Goal: Subscribe to service/newsletter

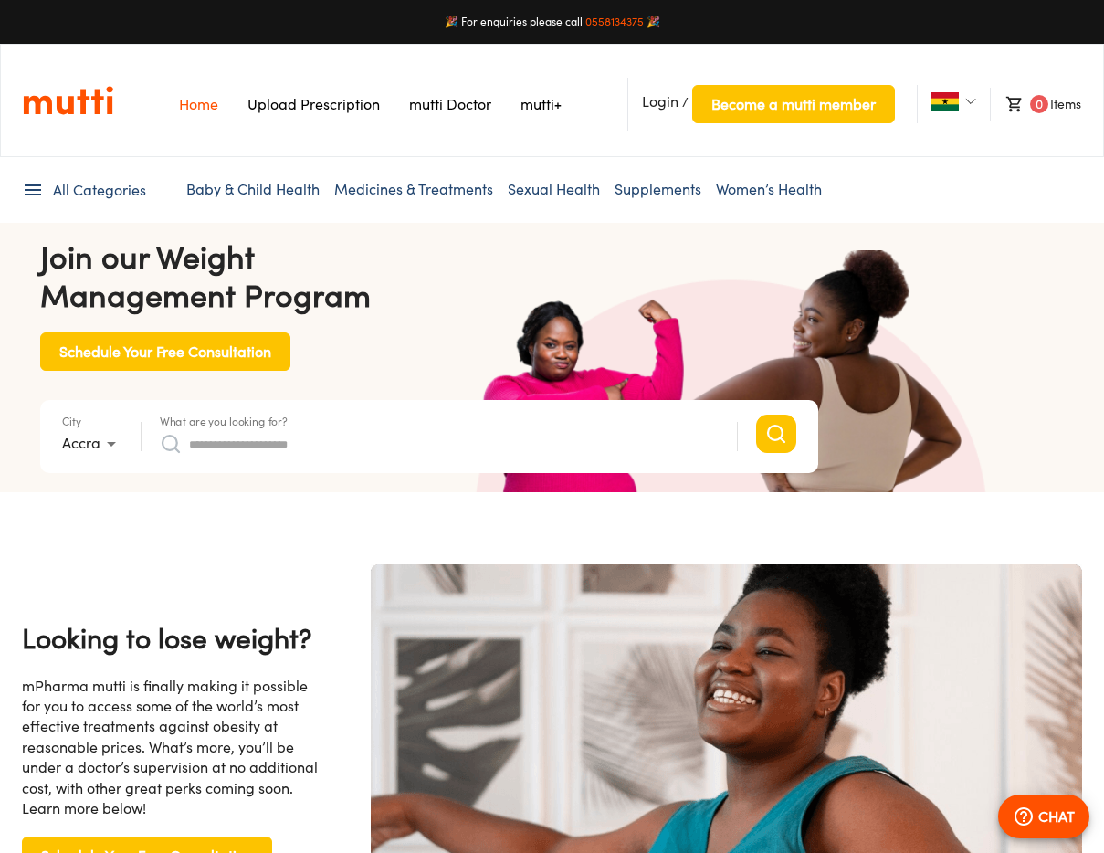
click at [286, 192] on link "Baby & Child Health" at bounding box center [252, 189] width 133 height 18
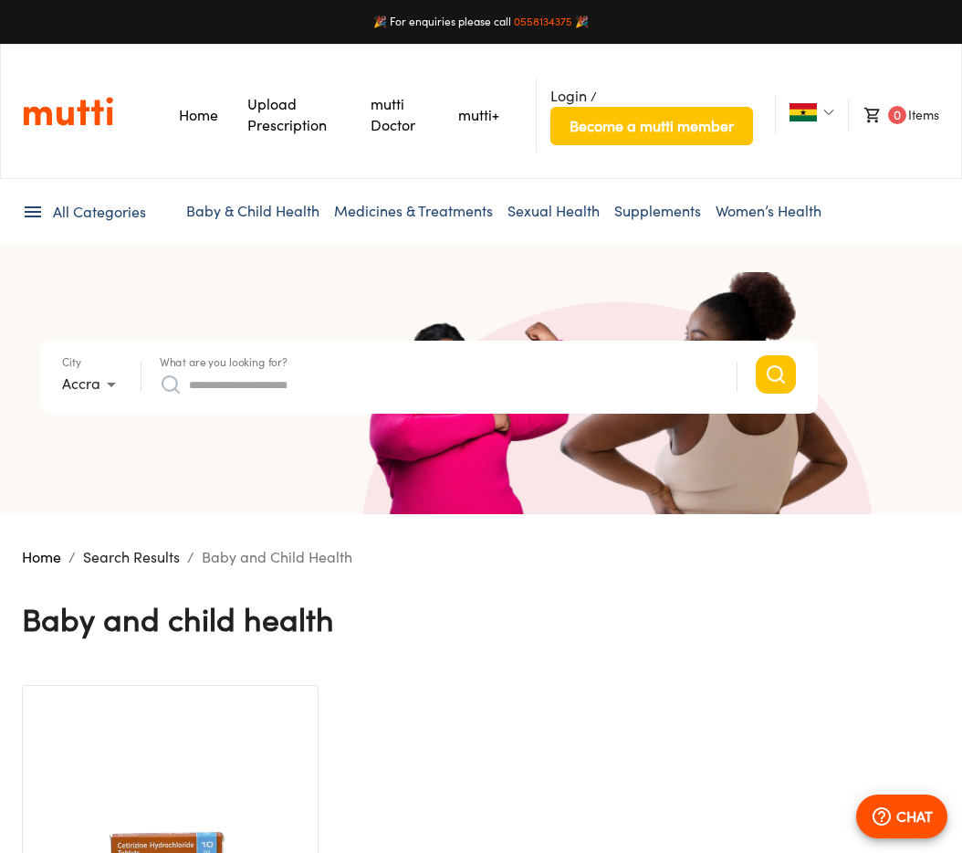
click at [470, 113] on link "mutti+" at bounding box center [478, 115] width 41 height 18
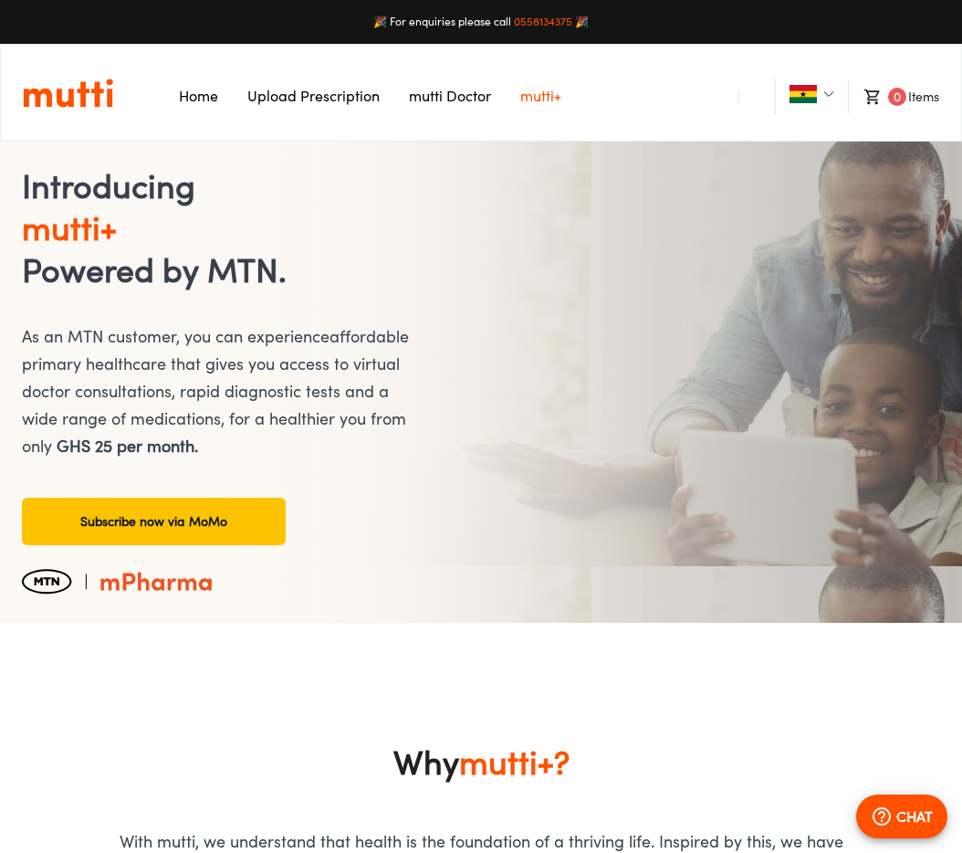
click at [148, 538] on link "Subscribe now via MoMo" at bounding box center [154, 521] width 264 height 47
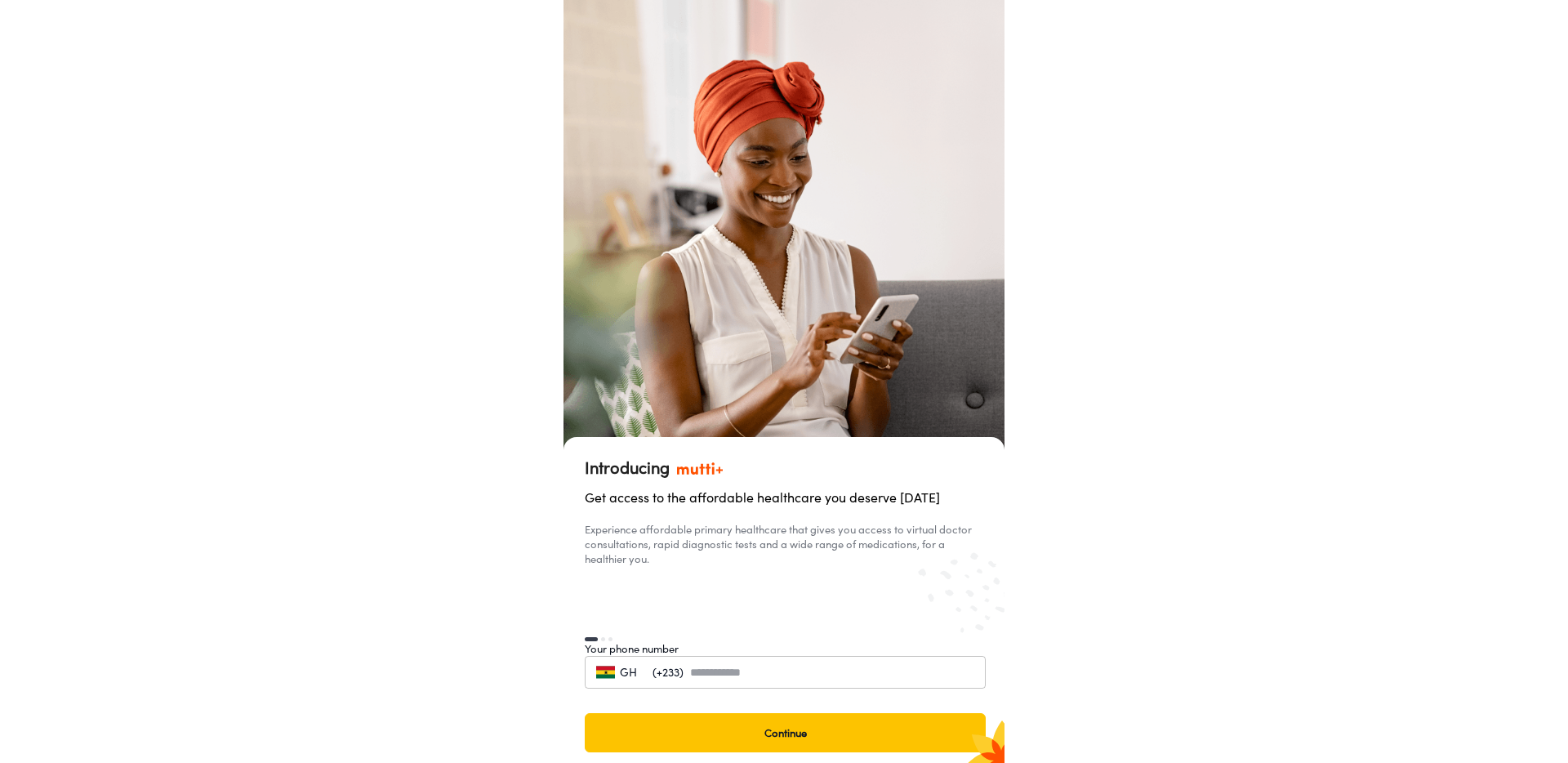
click at [708, 687] on input "tel" at bounding box center [828, 672] width 277 height 33
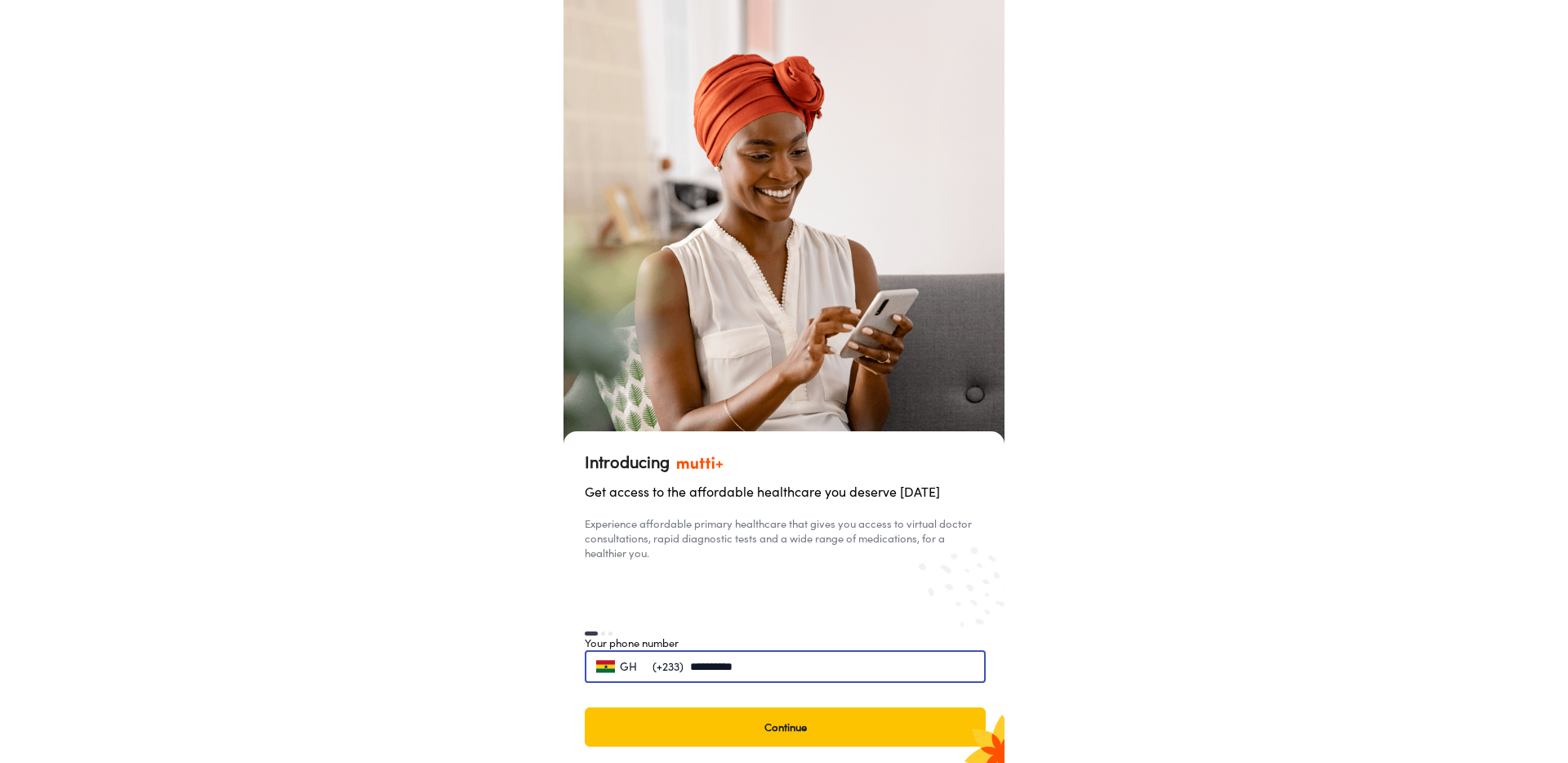
scroll to position [5, 0]
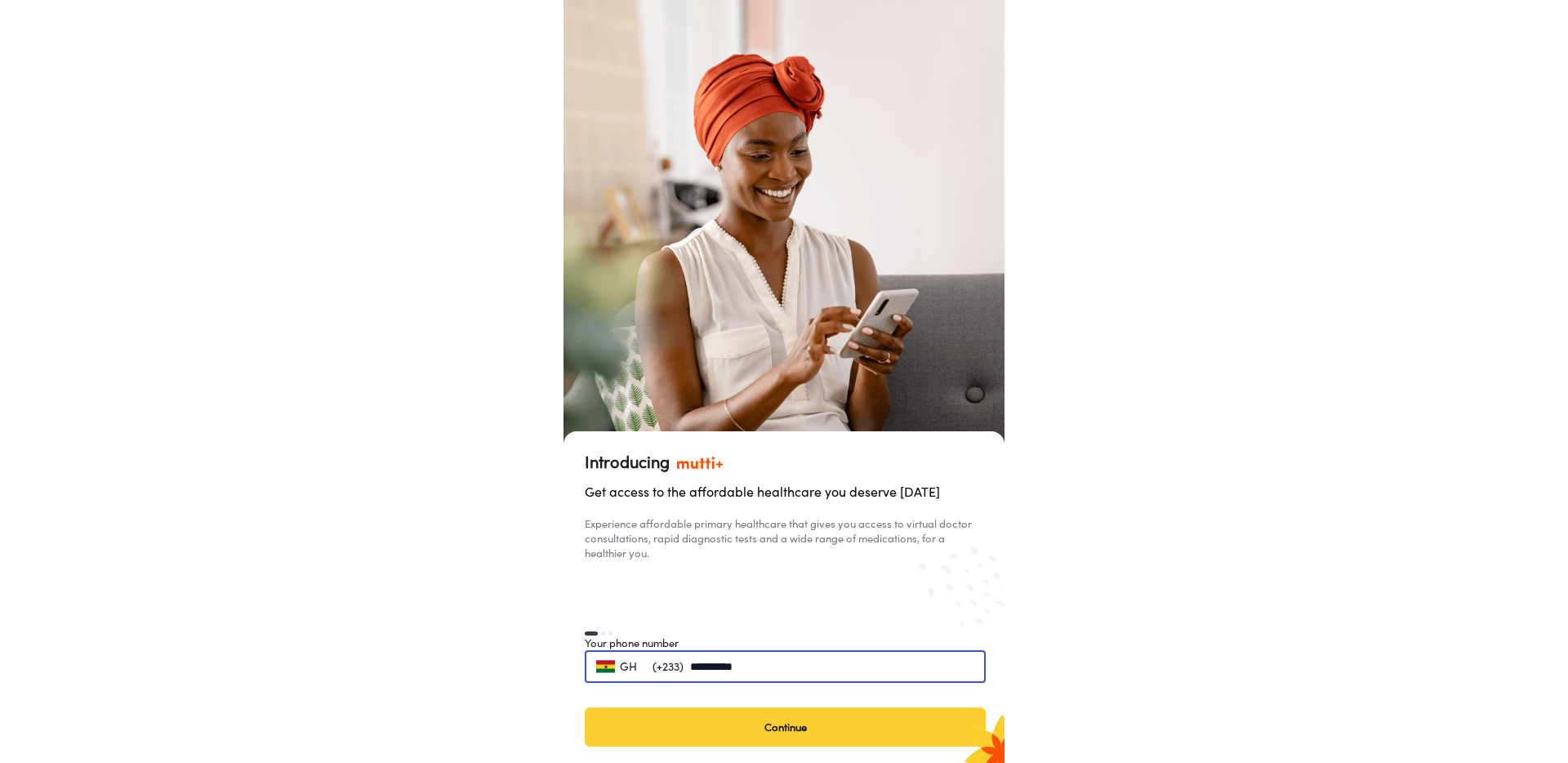
type input "**********"
click at [882, 725] on button "Continue" at bounding box center [785, 727] width 401 height 39
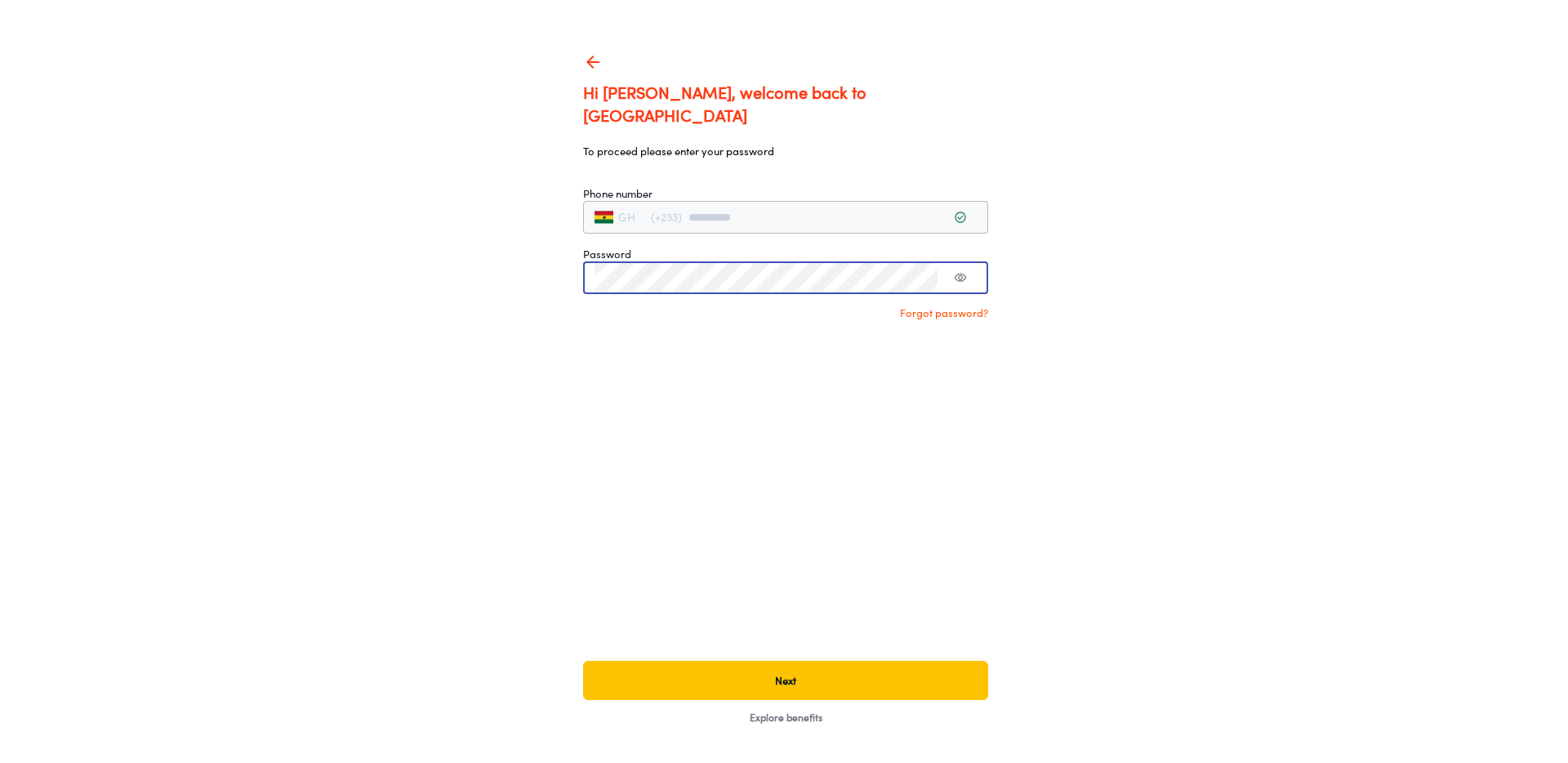
click at [971, 261] on button "toggle password visibility" at bounding box center [960, 277] width 33 height 33
click at [966, 261] on button "toggle password visibility" at bounding box center [960, 277] width 33 height 33
click at [955, 280] on div "**********" at bounding box center [785, 173] width 405 height 294
click at [955, 305] on p "Forgot password?" at bounding box center [785, 312] width 405 height 14
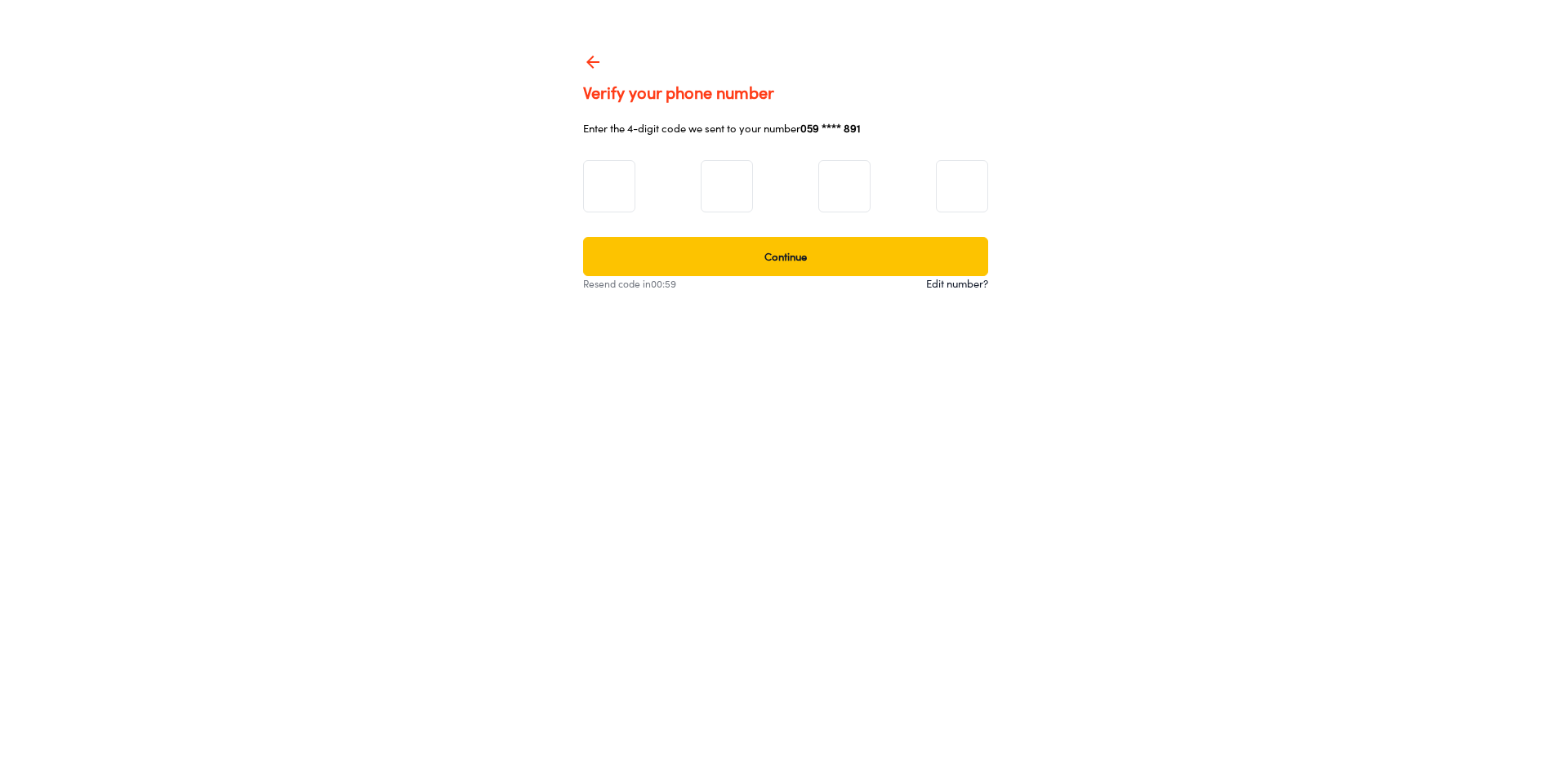
click at [637, 182] on div at bounding box center [785, 177] width 405 height 71
click at [614, 191] on input at bounding box center [609, 186] width 52 height 52
click at [936, 284] on span "Edit number?" at bounding box center [956, 283] width 62 height 13
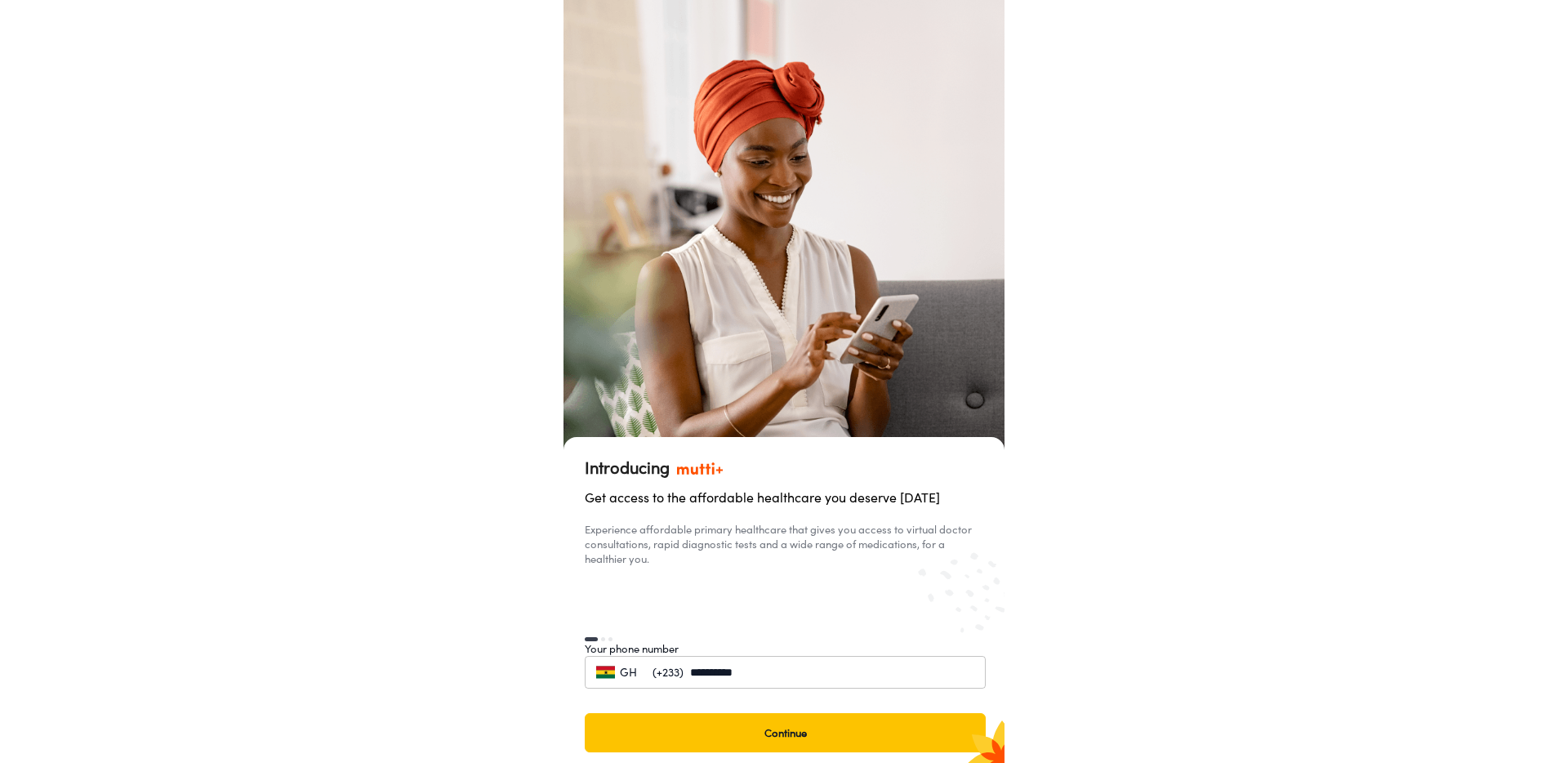
click at [768, 673] on input "**********" at bounding box center [828, 672] width 277 height 33
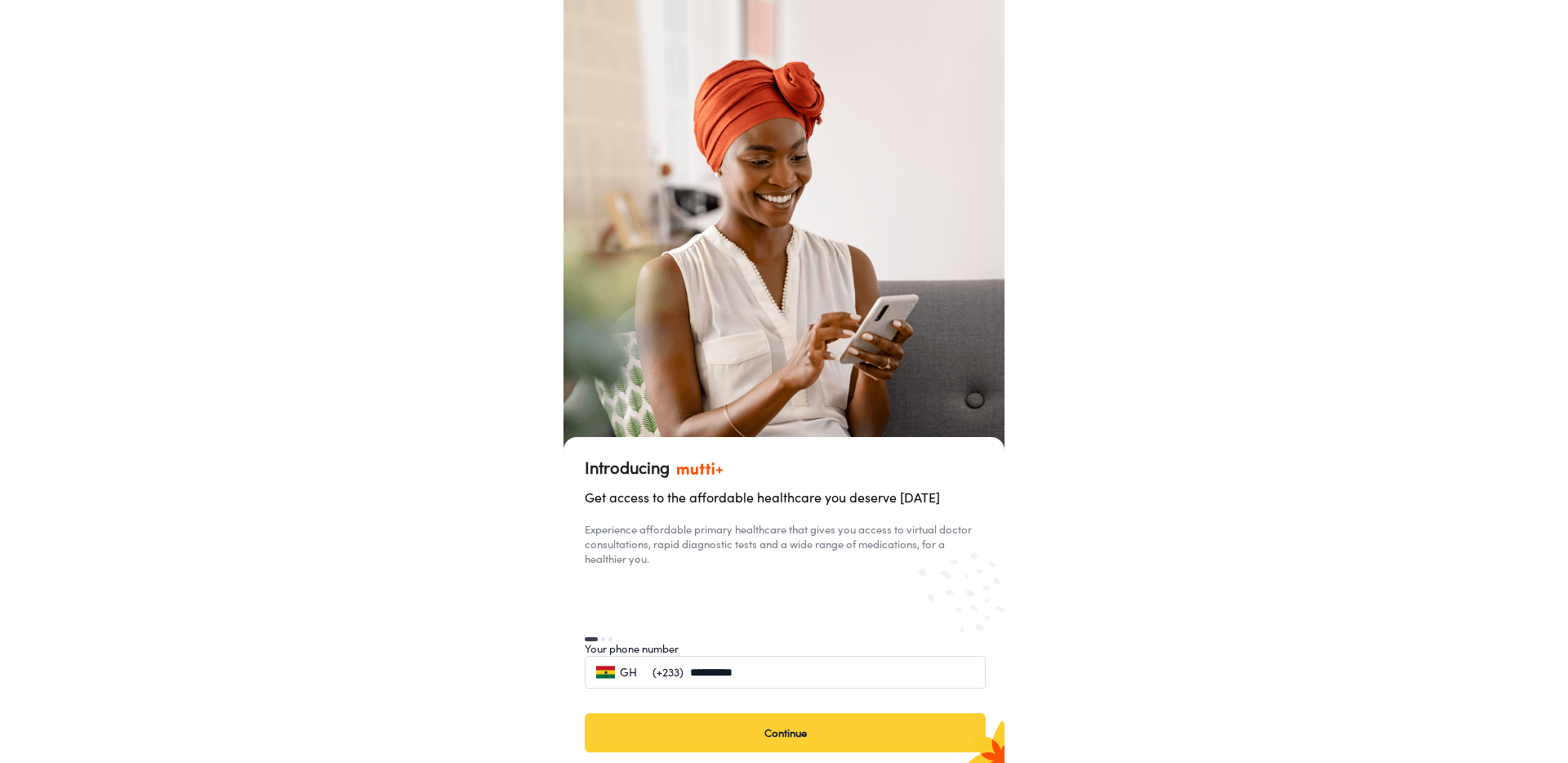
click at [798, 728] on button "Continue" at bounding box center [785, 733] width 401 height 39
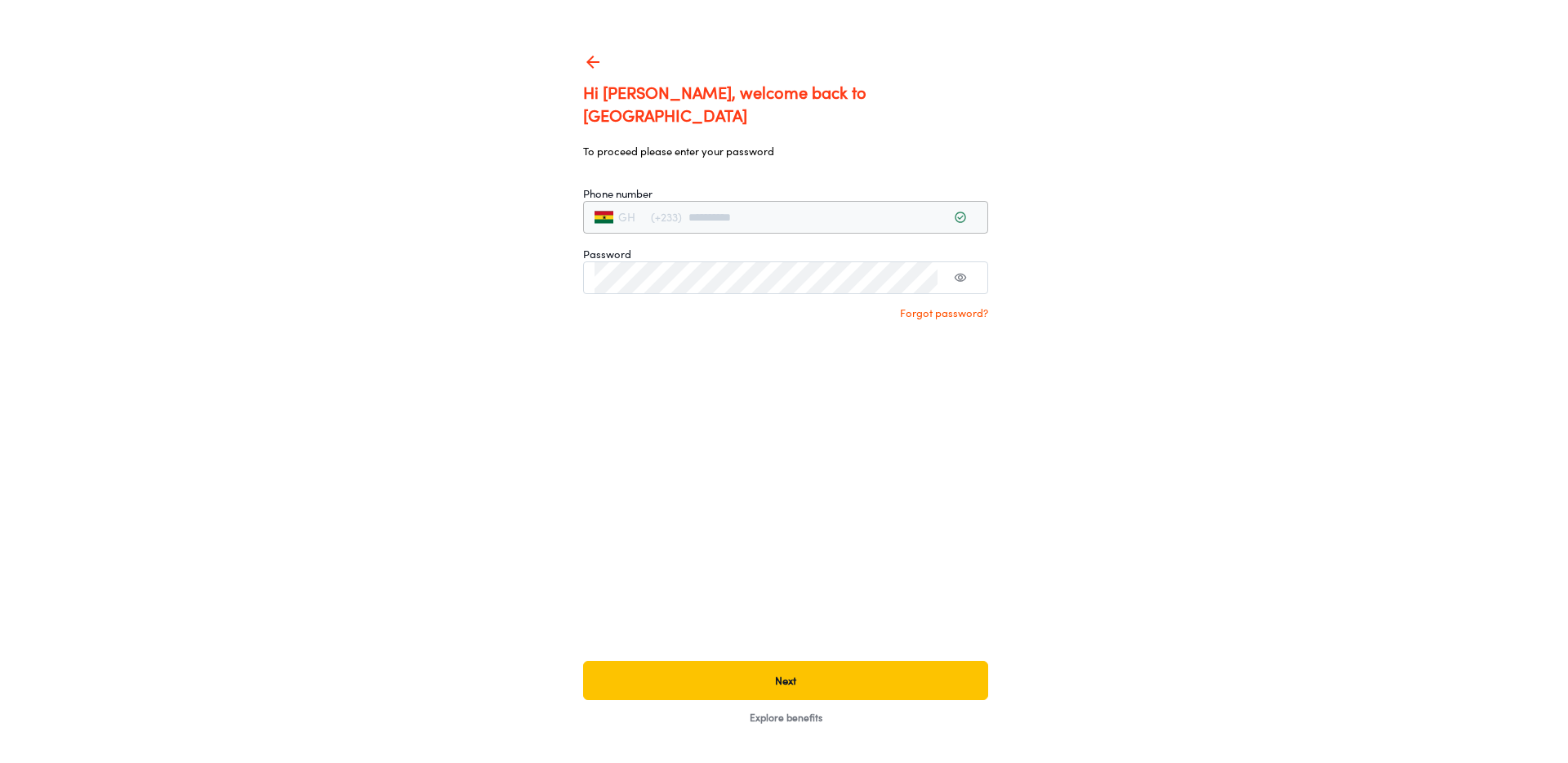
click at [953, 305] on p "Forgot password?" at bounding box center [785, 312] width 405 height 14
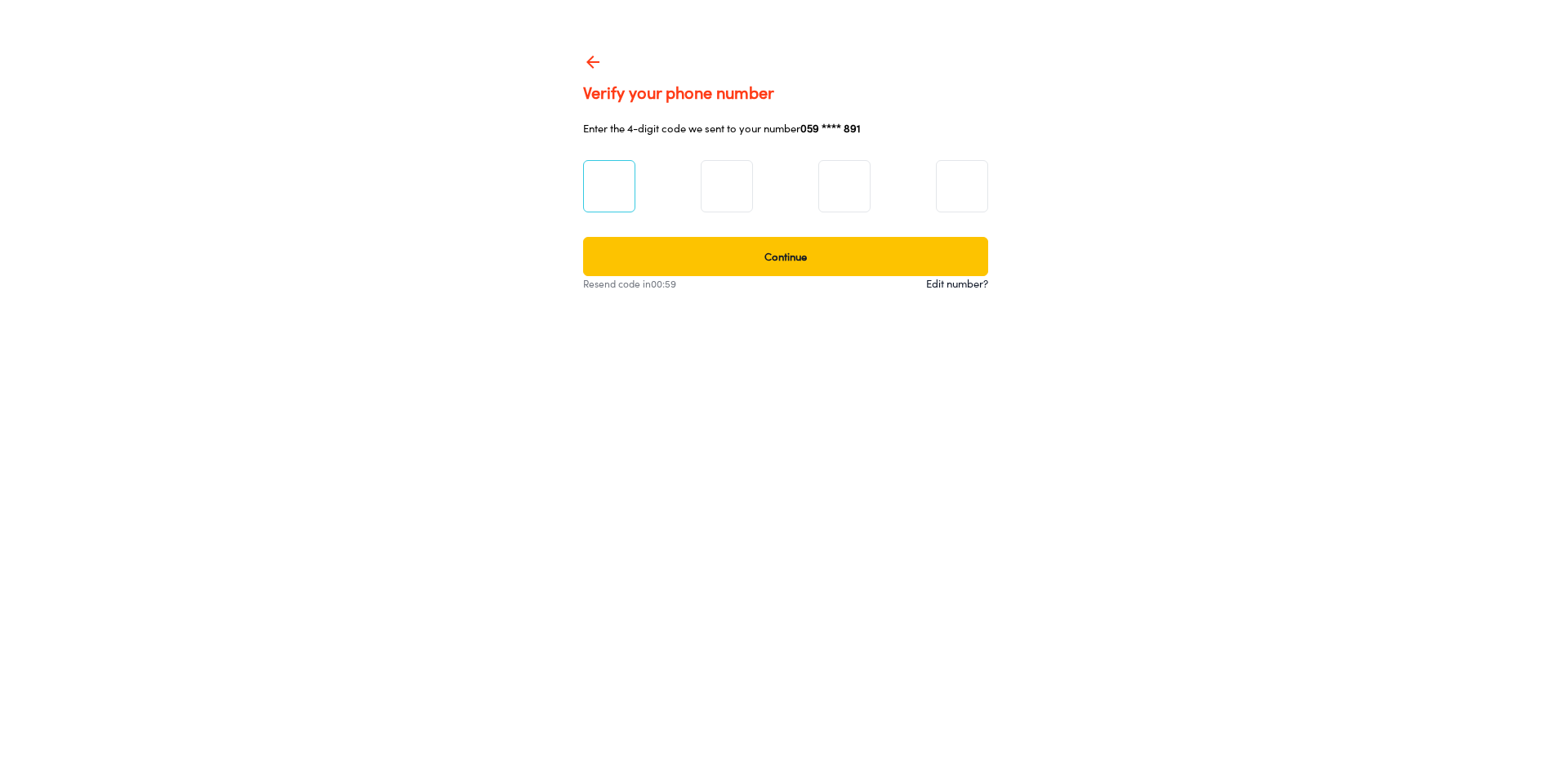
click at [597, 188] on input at bounding box center [609, 186] width 52 height 52
click at [1159, 417] on div "Verify your phone number Enter the 4-digit code we sent to your number 059 ****…" at bounding box center [784, 381] width 1568 height 763
click at [633, 172] on input at bounding box center [609, 186] width 52 height 52
type input "*"
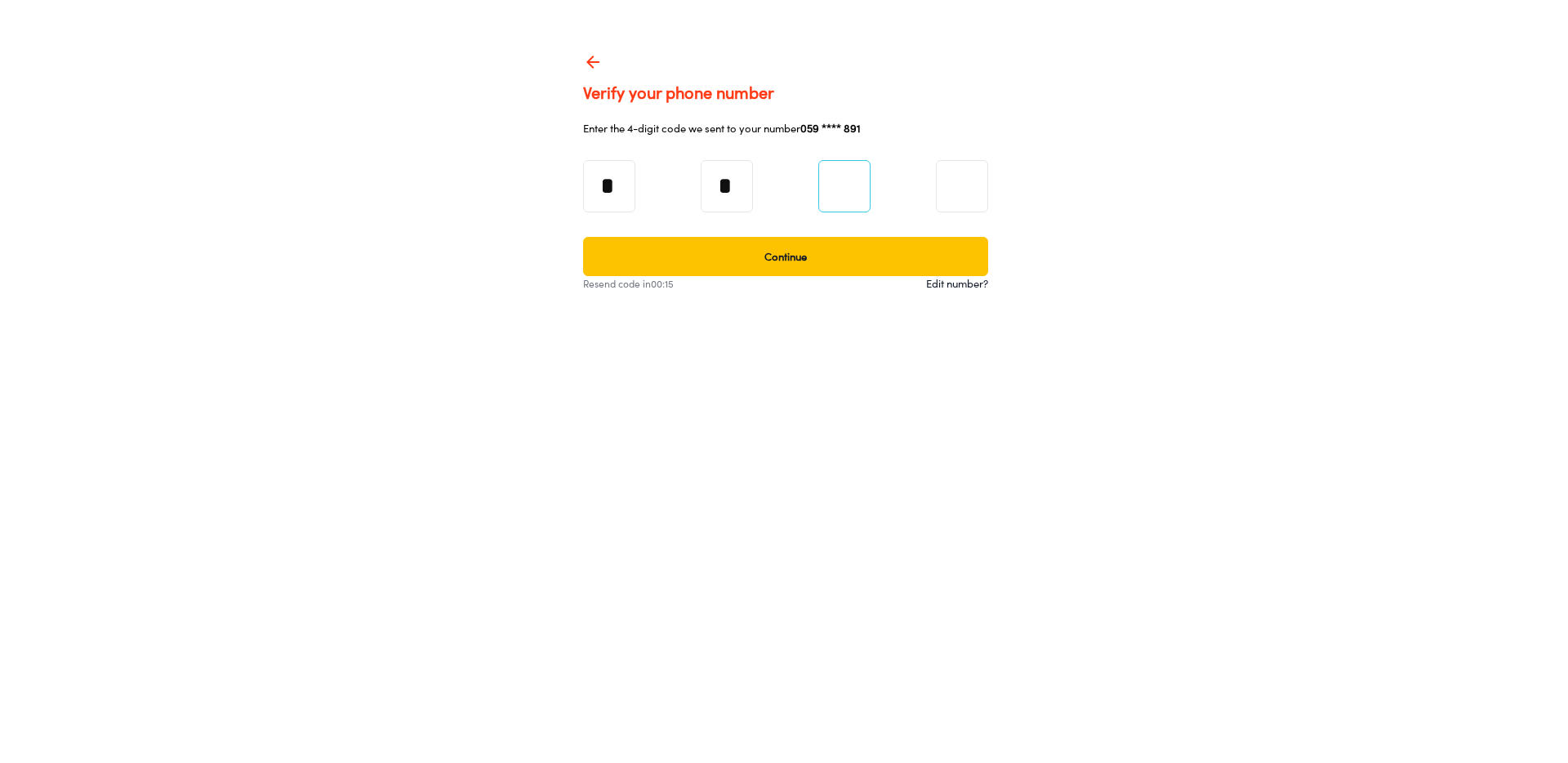
type input "*"
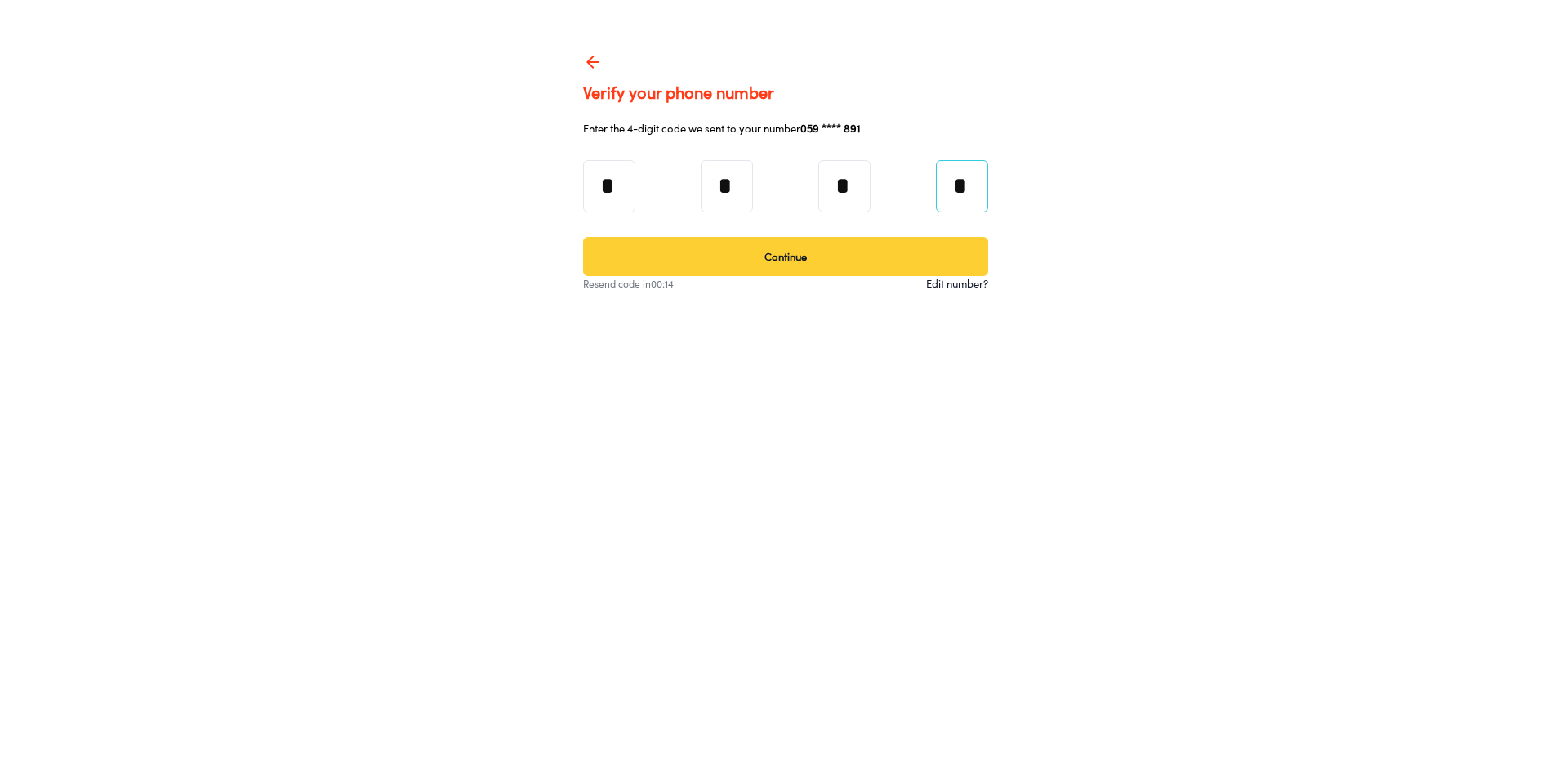
type input "*"
click at [684, 257] on button "Continue" at bounding box center [785, 257] width 405 height 39
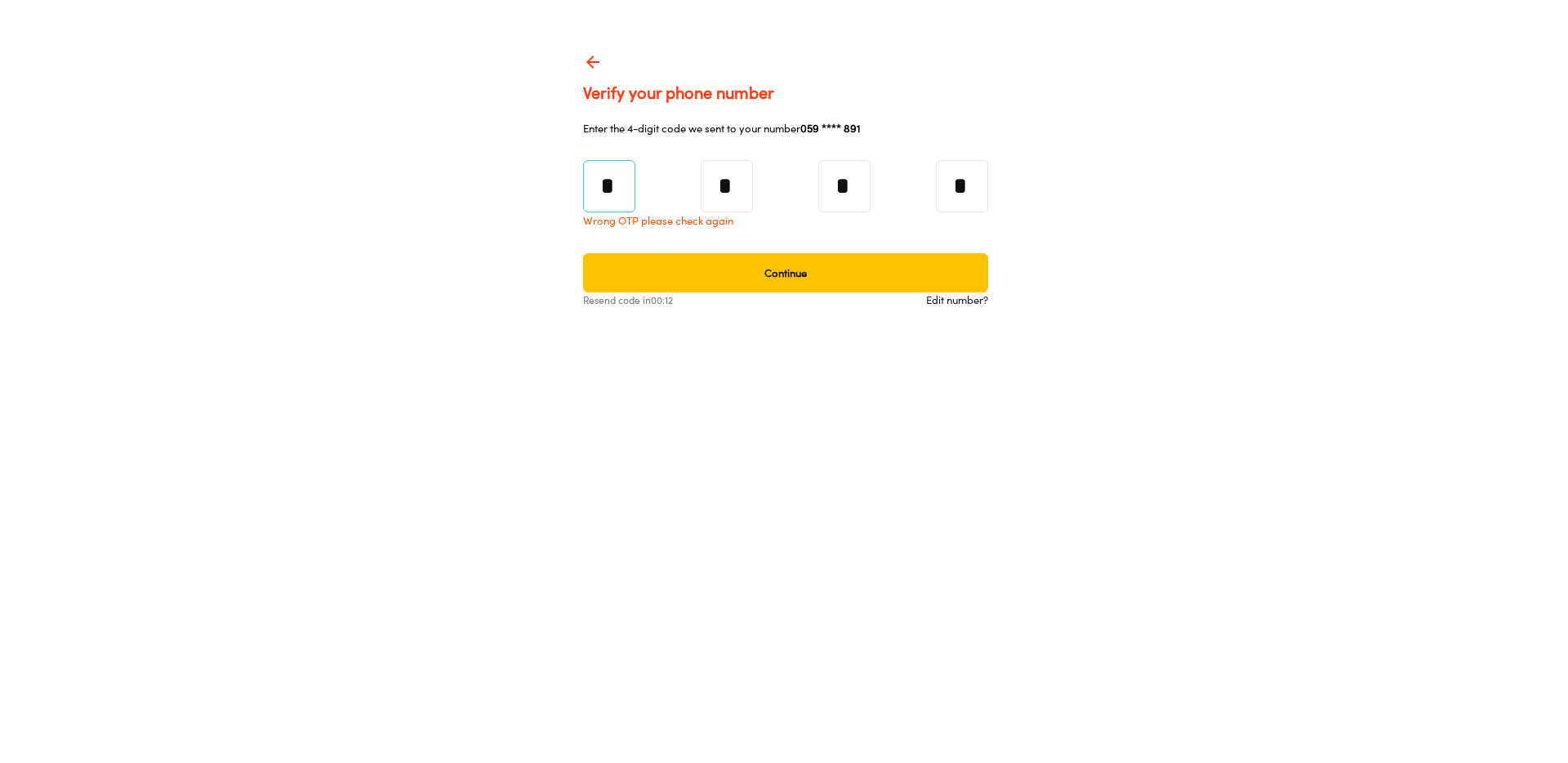
click at [617, 192] on input "*" at bounding box center [609, 186] width 52 height 52
click at [979, 182] on input "*" at bounding box center [962, 186] width 52 height 52
click at [595, 60] on icon at bounding box center [593, 62] width 20 height 20
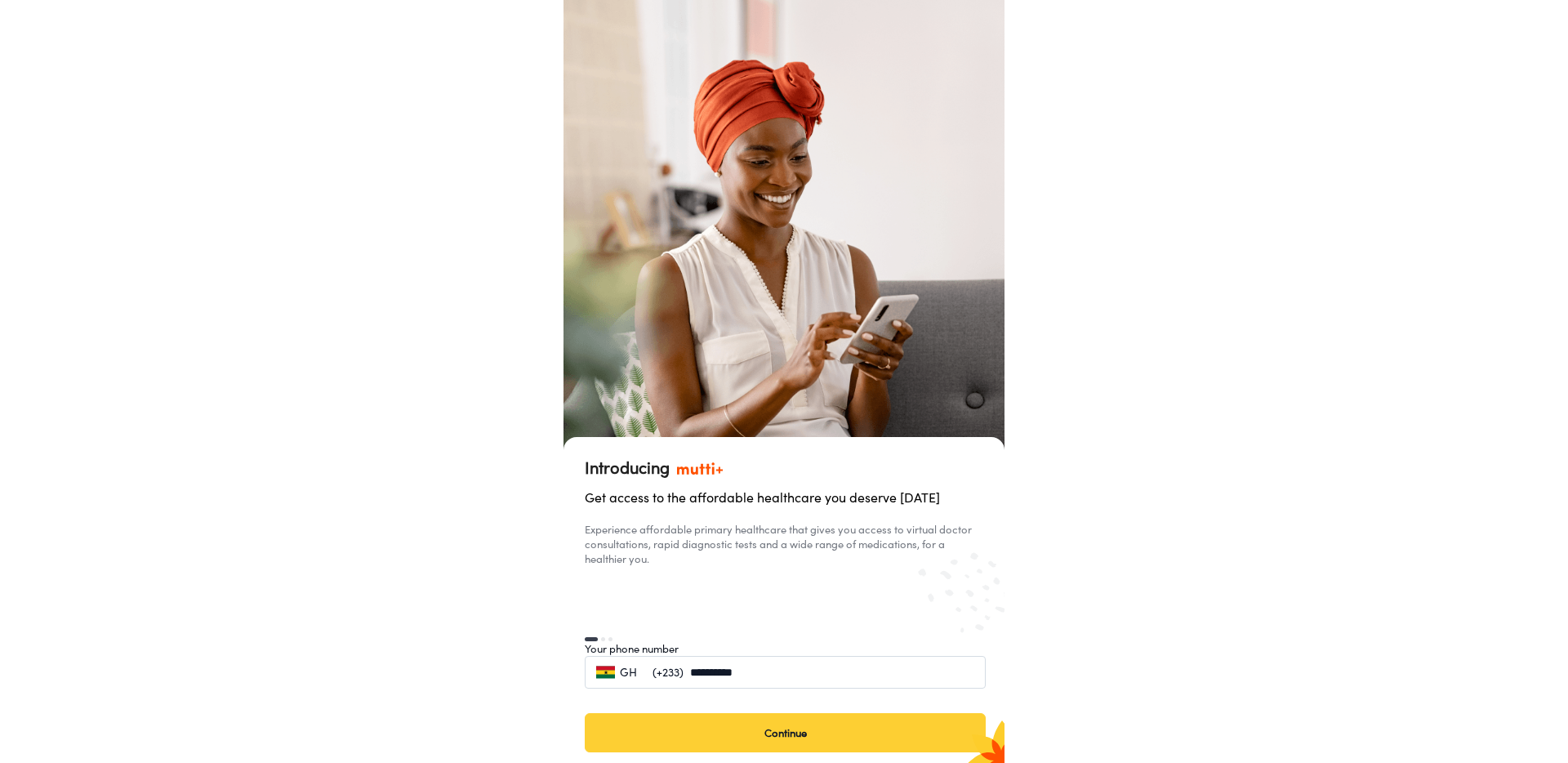
click at [804, 736] on button "Continue" at bounding box center [785, 733] width 401 height 39
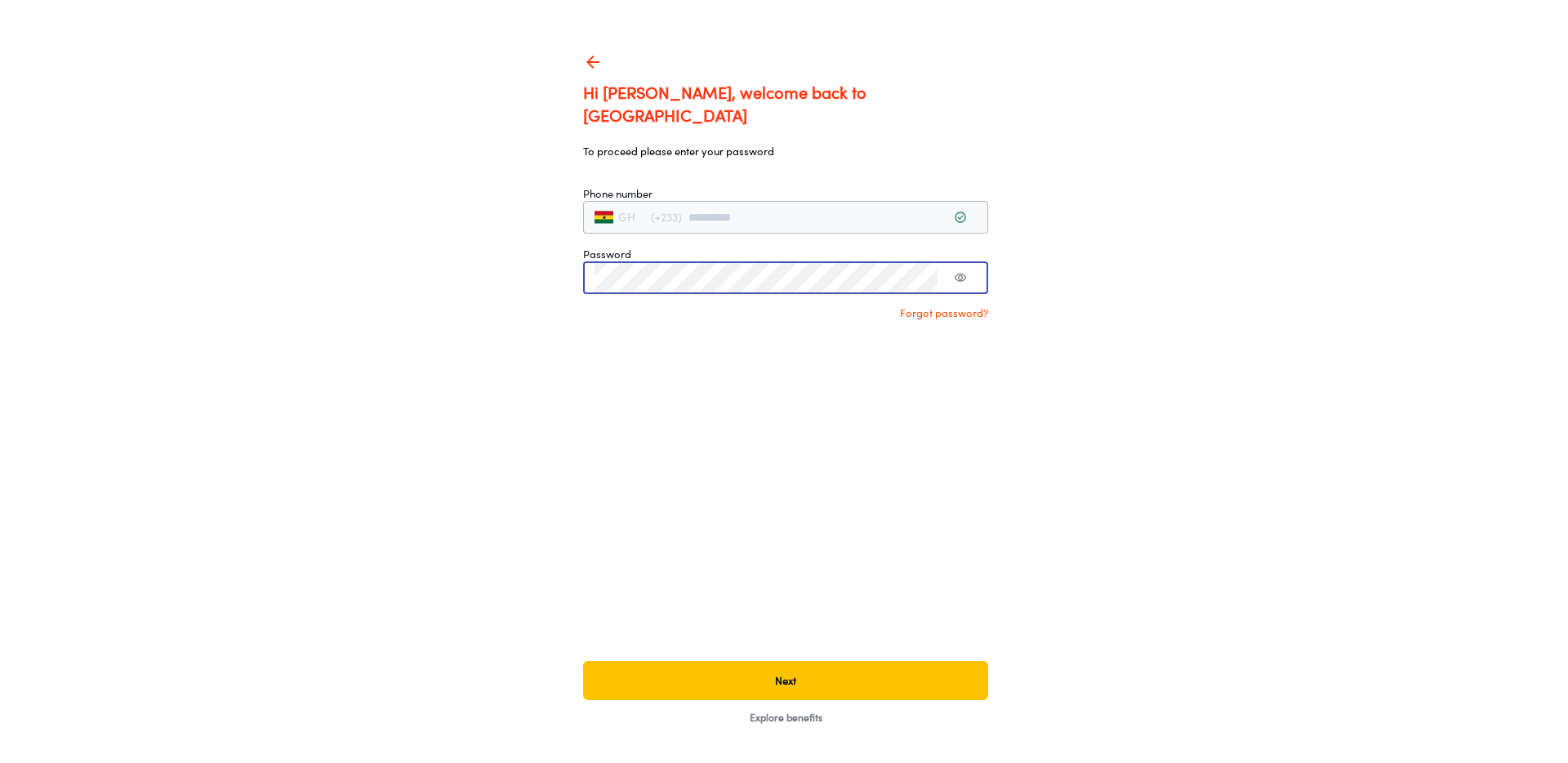
click at [1009, 295] on div "**********" at bounding box center [784, 381] width 1568 height 763
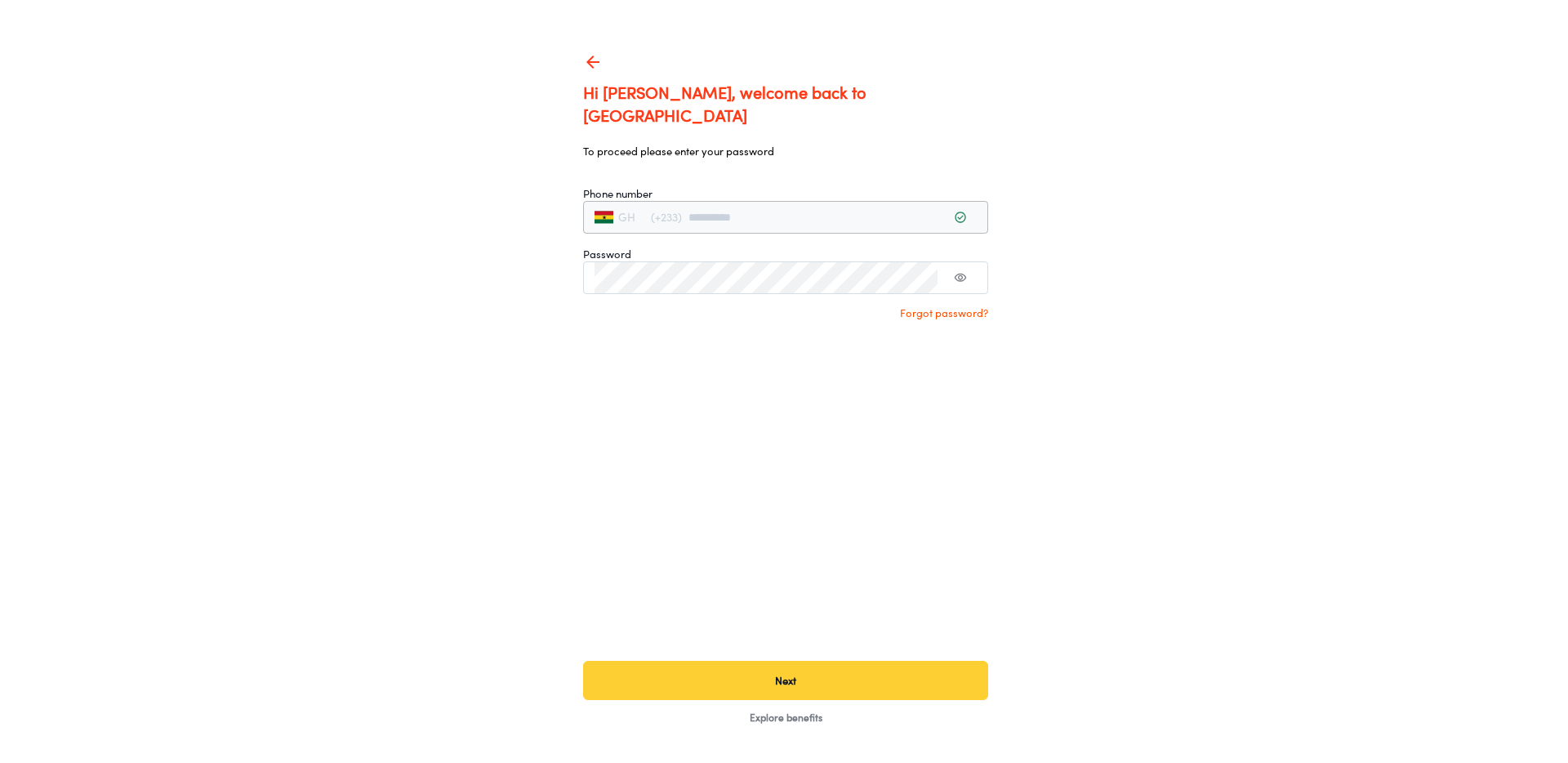
click at [898, 669] on button "Next" at bounding box center [785, 680] width 405 height 39
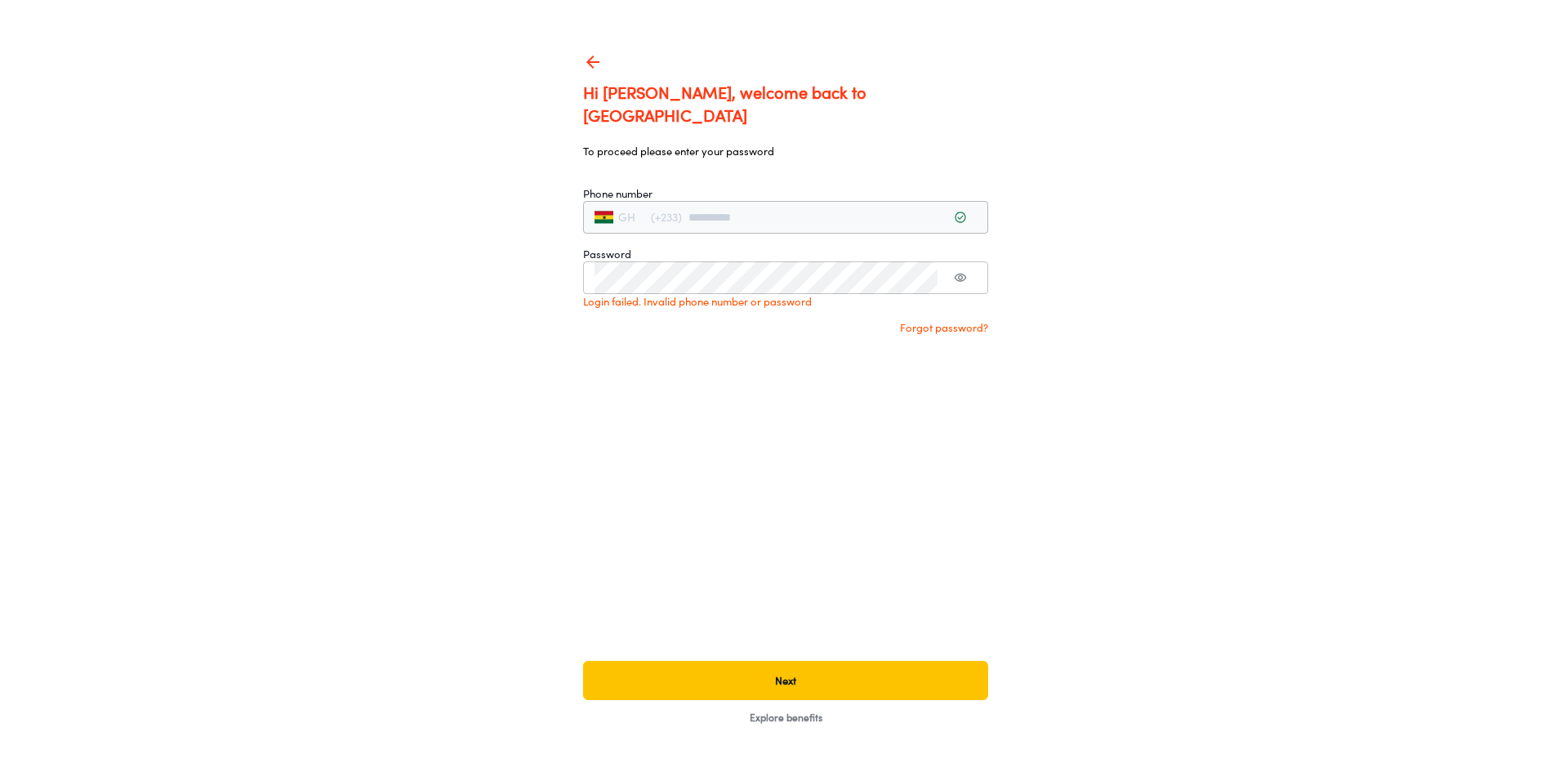
click at [966, 271] on icon "toggle password visibility" at bounding box center [960, 277] width 13 height 13
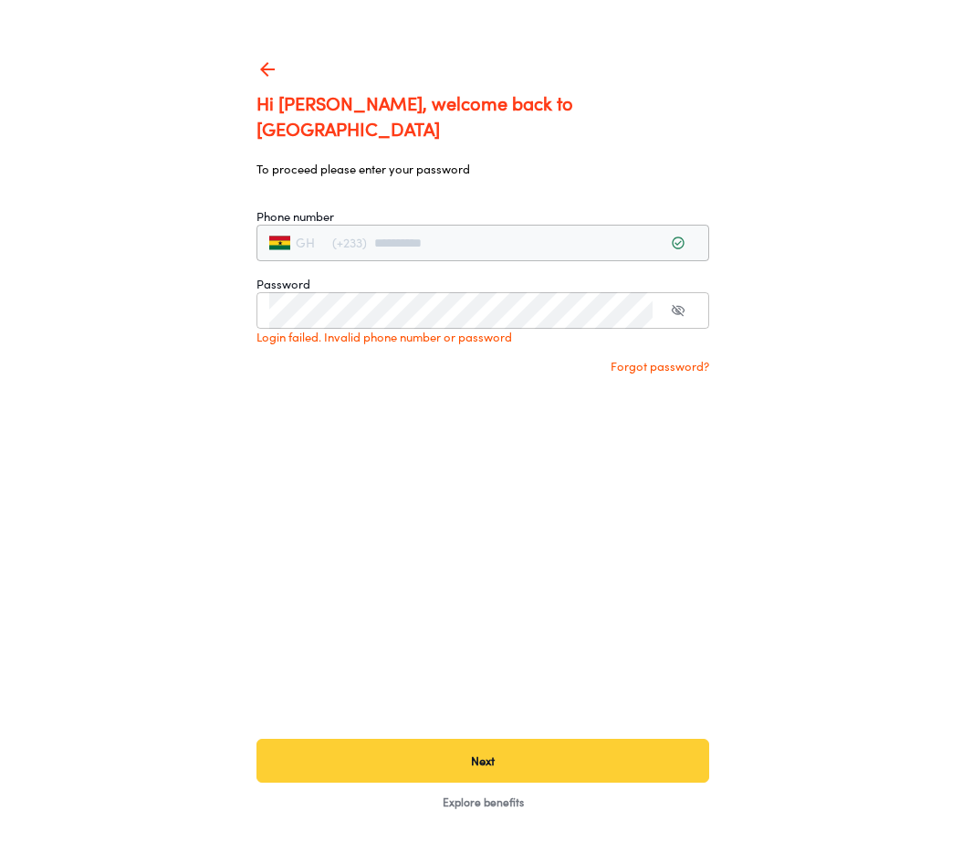
click at [594, 772] on button "Next" at bounding box center [483, 760] width 453 height 44
click at [652, 762] on button "Next" at bounding box center [483, 760] width 453 height 44
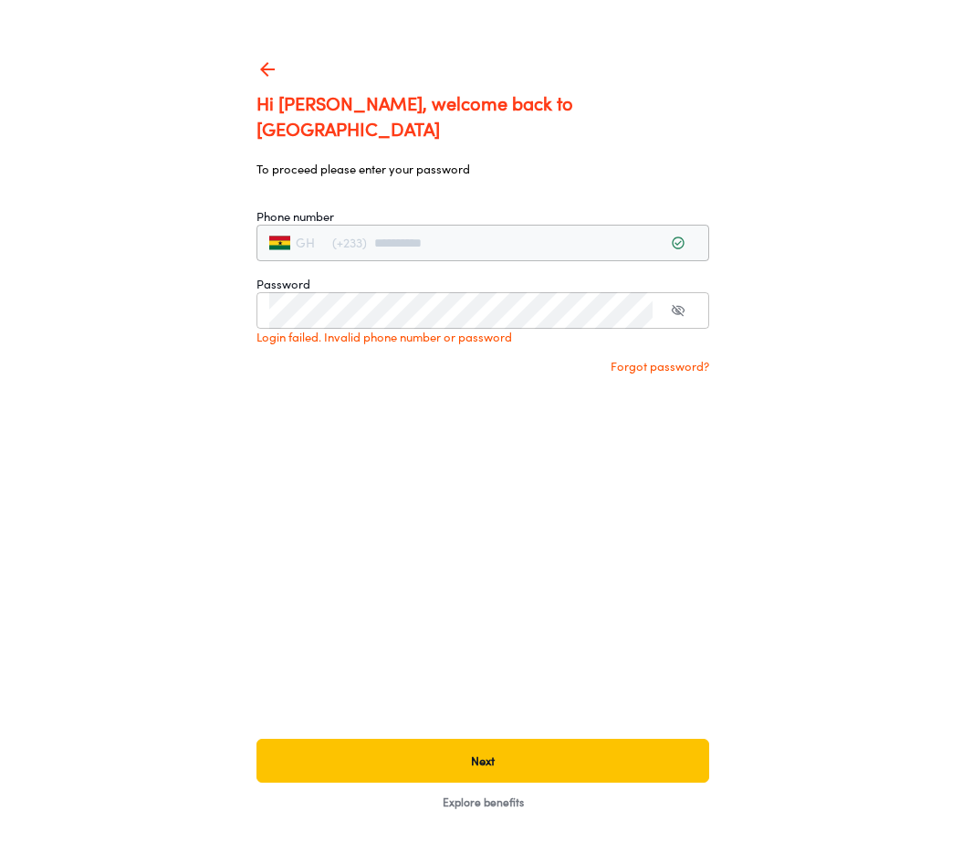
click at [258, 601] on div "**********" at bounding box center [481, 426] width 493 height 853
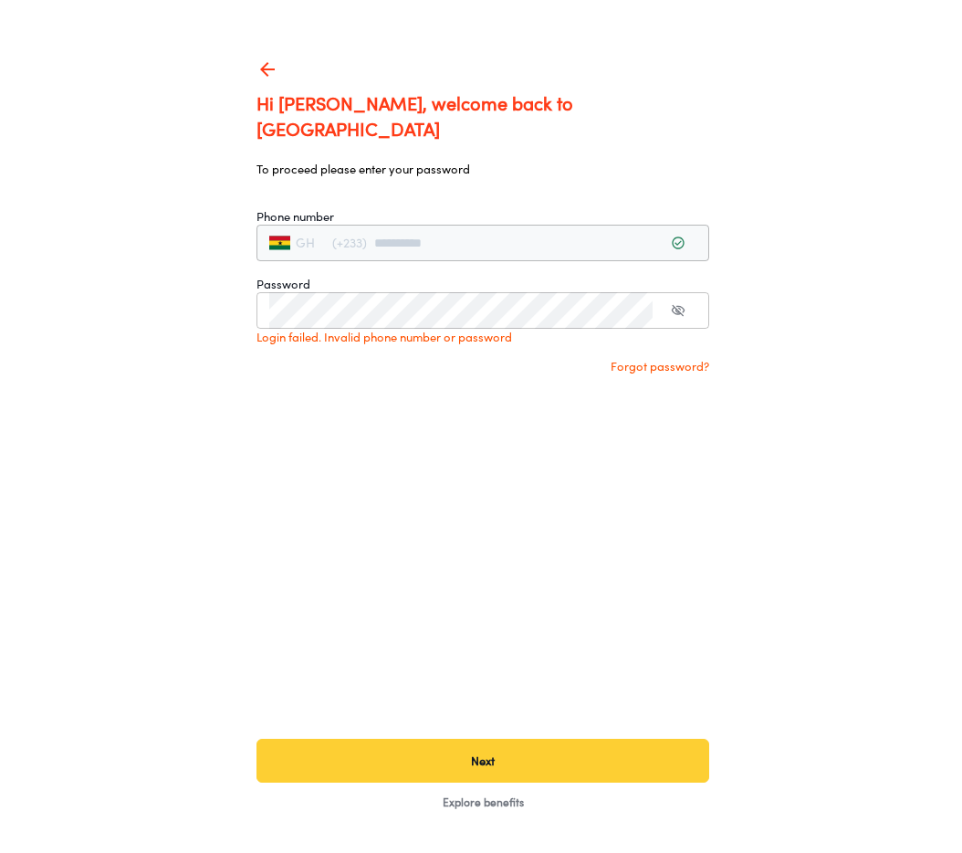
click at [422, 761] on button "Next" at bounding box center [483, 760] width 453 height 44
click at [672, 768] on button "Next" at bounding box center [483, 760] width 453 height 44
click at [550, 757] on button "Next" at bounding box center [483, 760] width 453 height 44
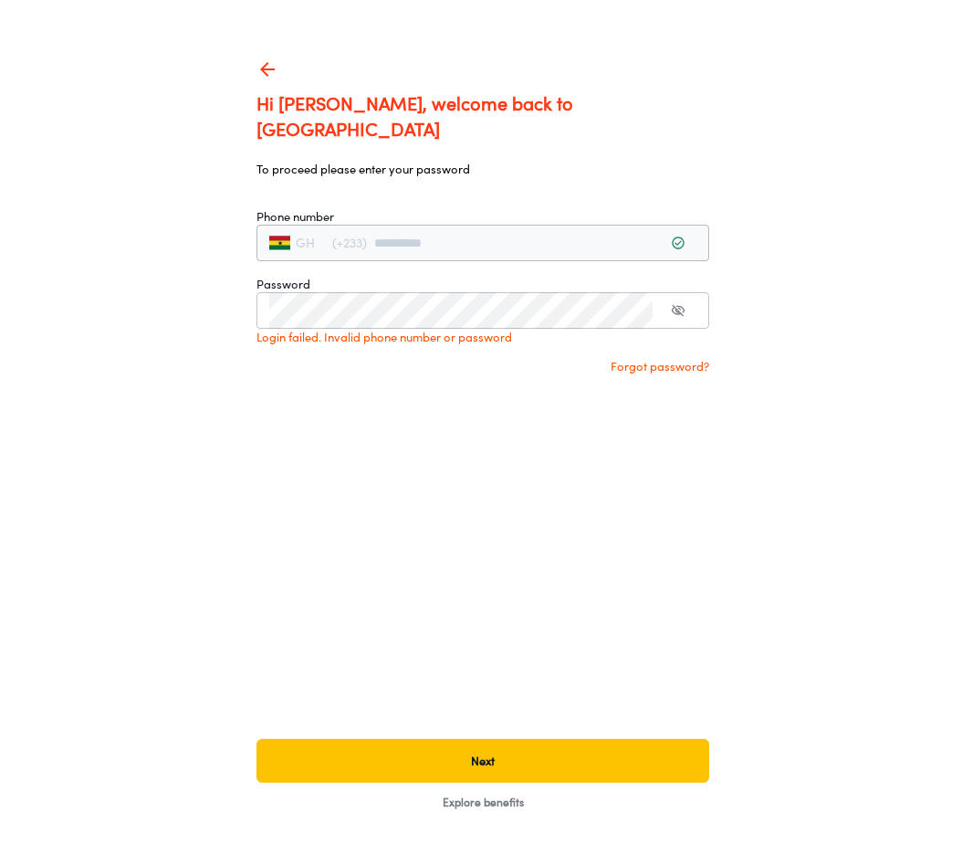
click at [484, 802] on span "Explore benefits" at bounding box center [483, 802] width 96 height 28
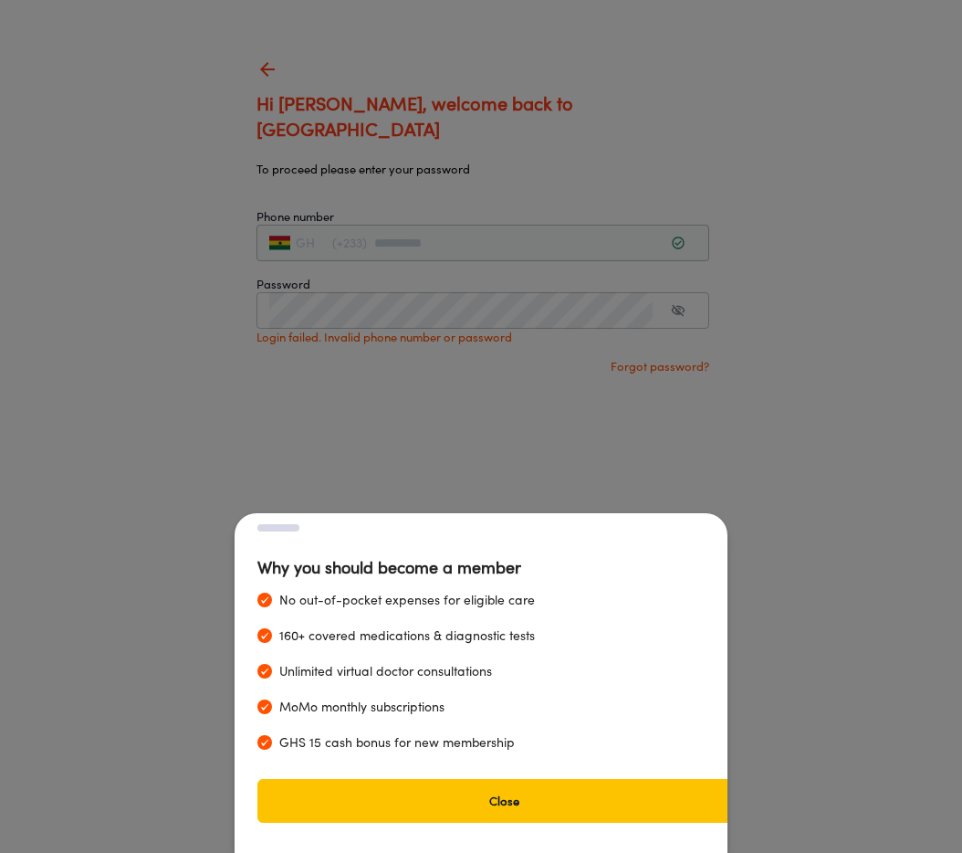
scroll to position [0, 41]
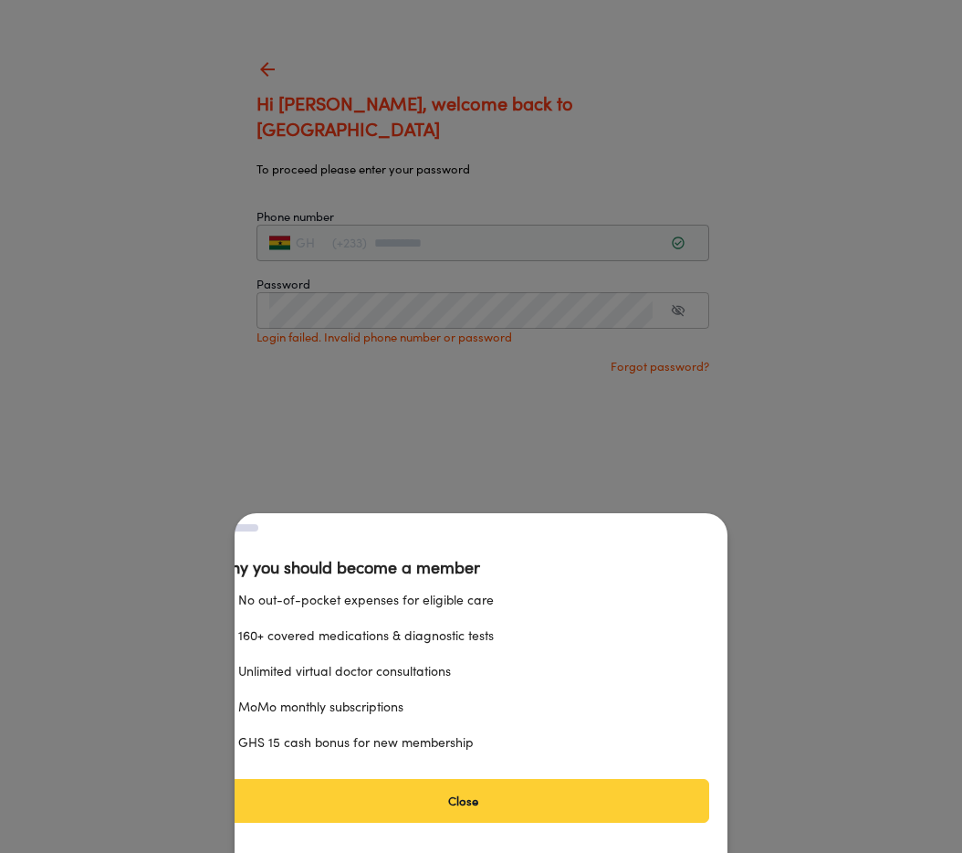
click at [544, 804] on button "Close" at bounding box center [462, 801] width 493 height 44
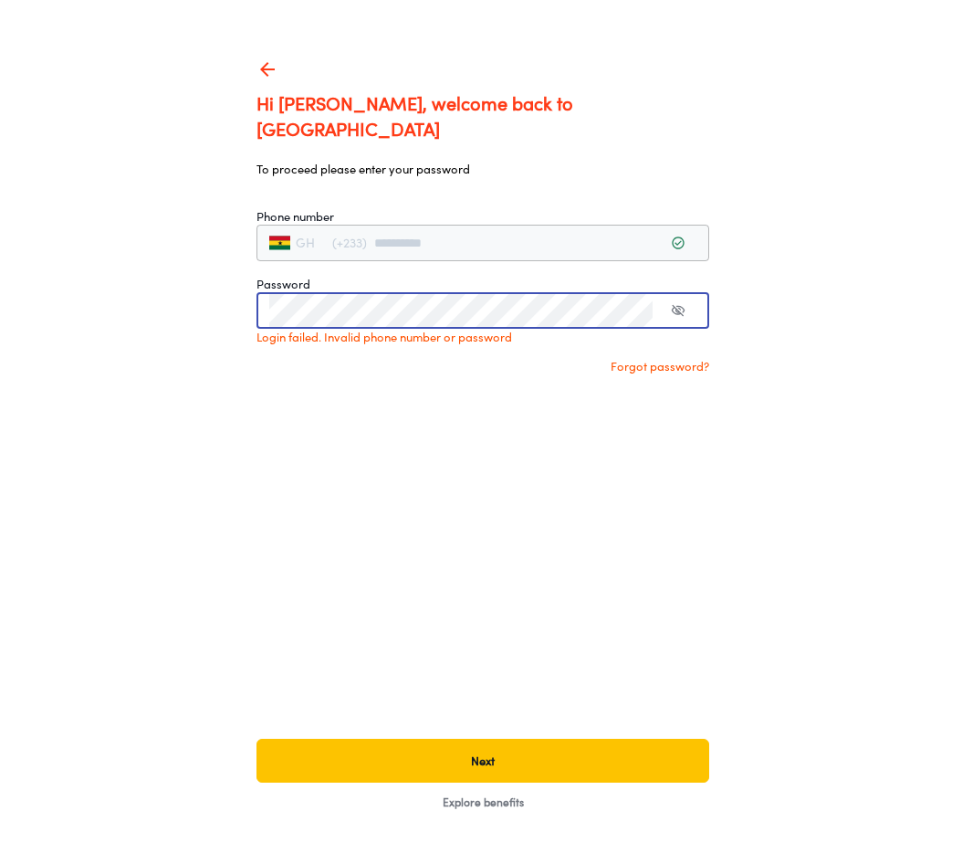
click at [849, 394] on div "**********" at bounding box center [481, 426] width 962 height 853
